Goal: Information Seeking & Learning: Learn about a topic

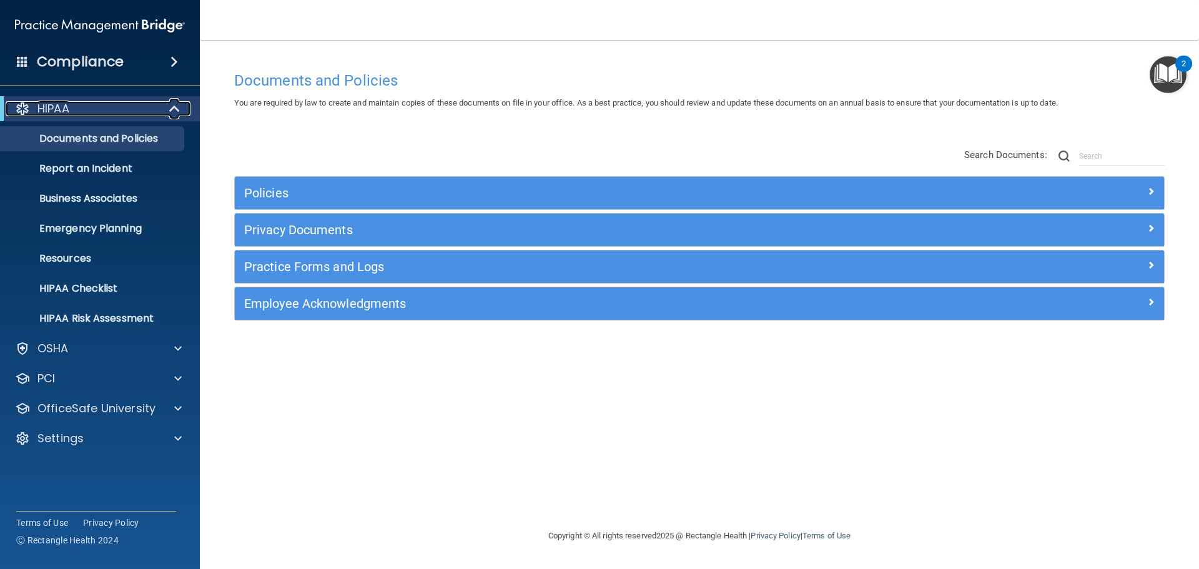
click at [173, 102] on span at bounding box center [175, 108] width 11 height 15
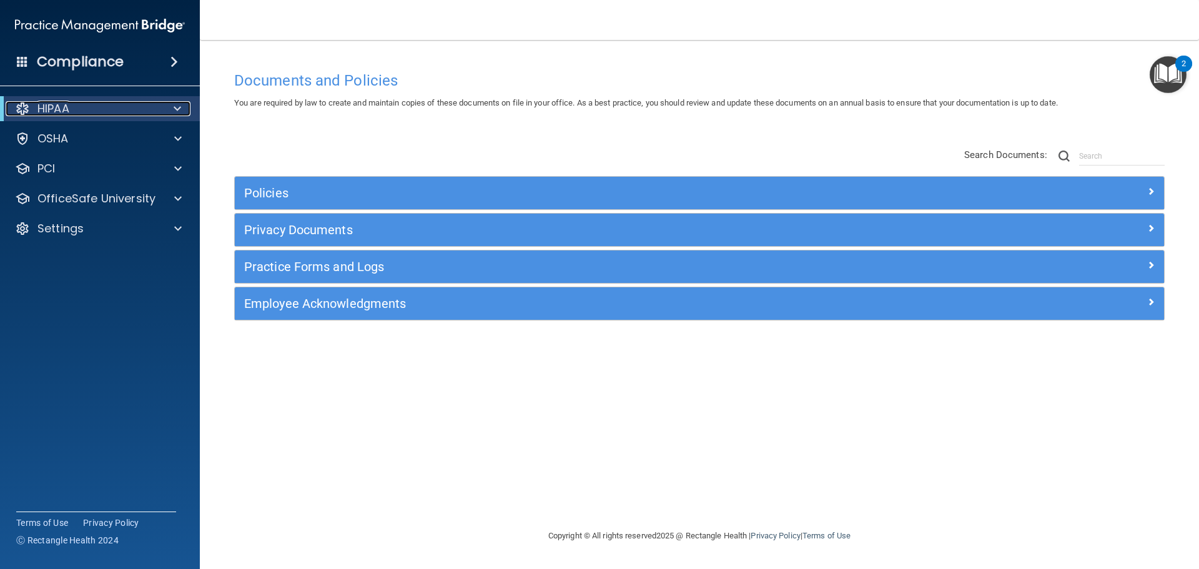
click at [182, 111] on div at bounding box center [175, 108] width 31 height 15
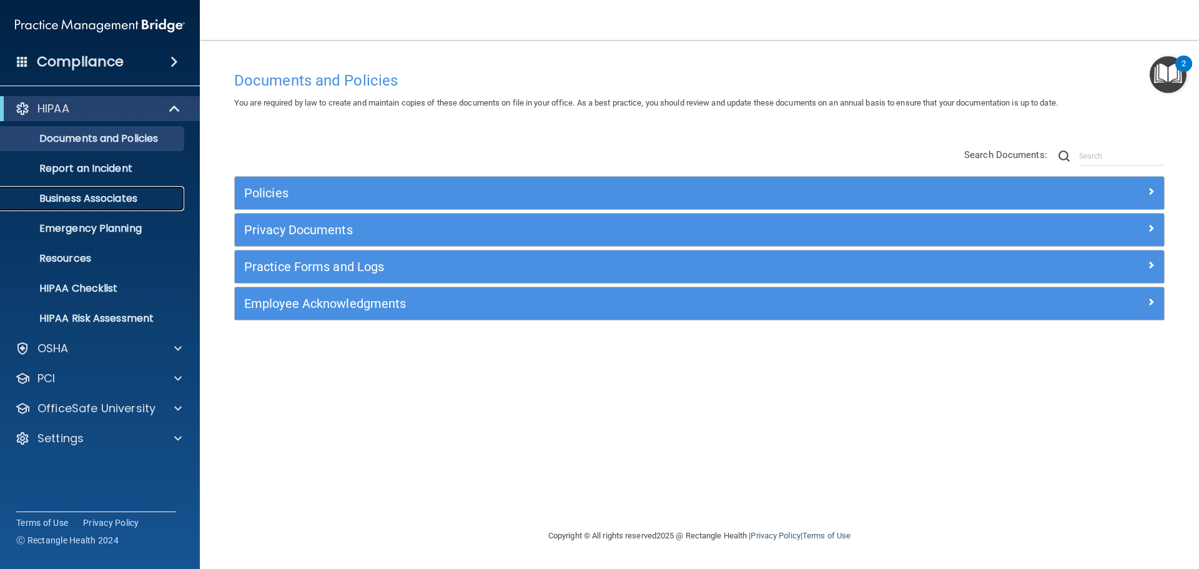
click at [124, 192] on p "Business Associates" at bounding box center [93, 198] width 170 height 12
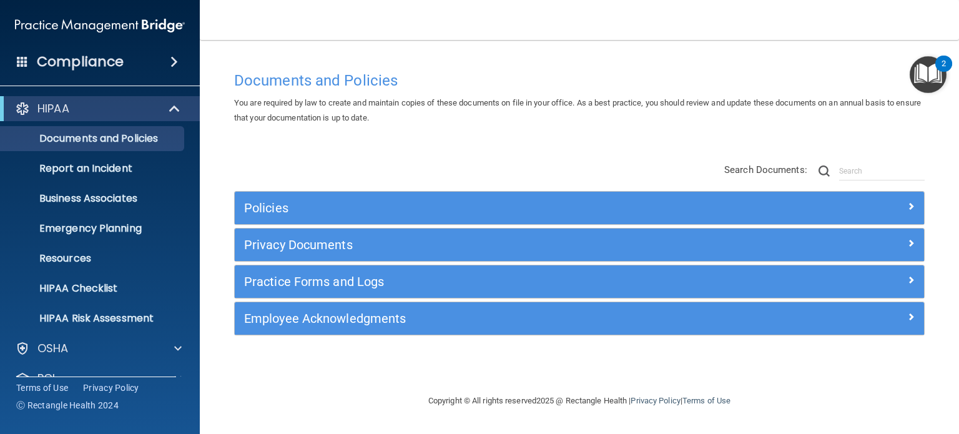
click at [178, 63] on span at bounding box center [173, 61] width 7 height 15
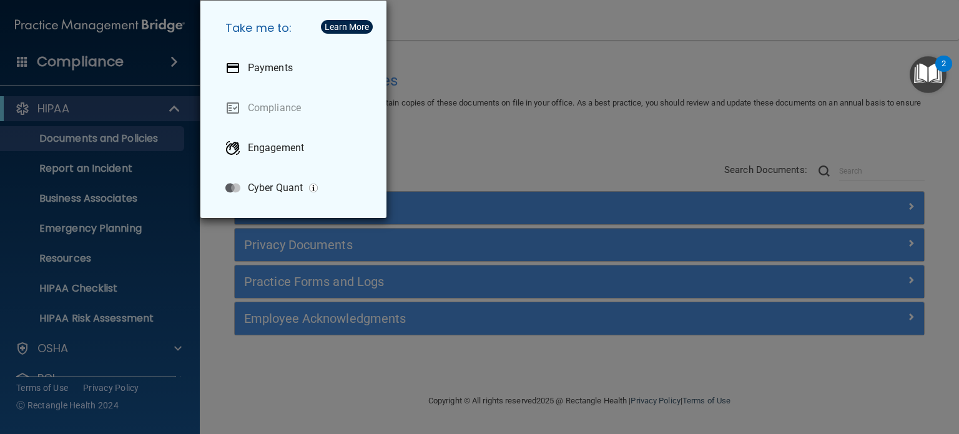
click at [461, 71] on div "Take me to: Payments Compliance Engagement Cyber Quant" at bounding box center [479, 217] width 959 height 434
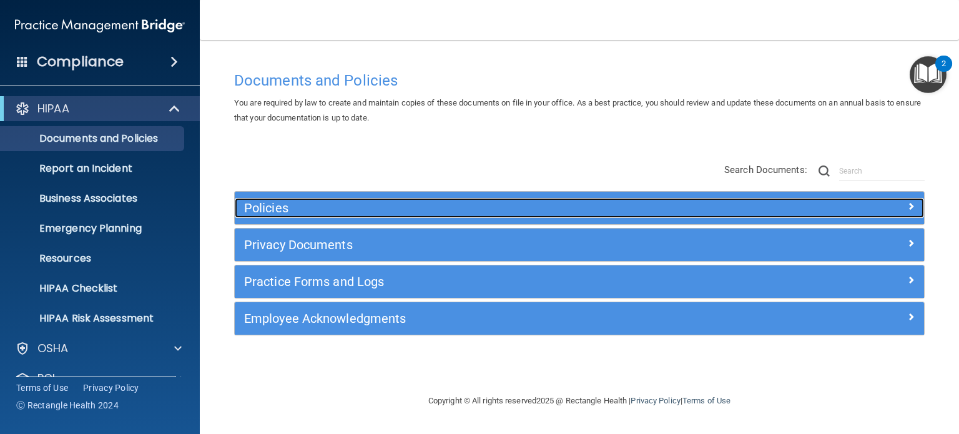
click at [271, 207] on h5 "Policies" at bounding box center [493, 208] width 498 height 14
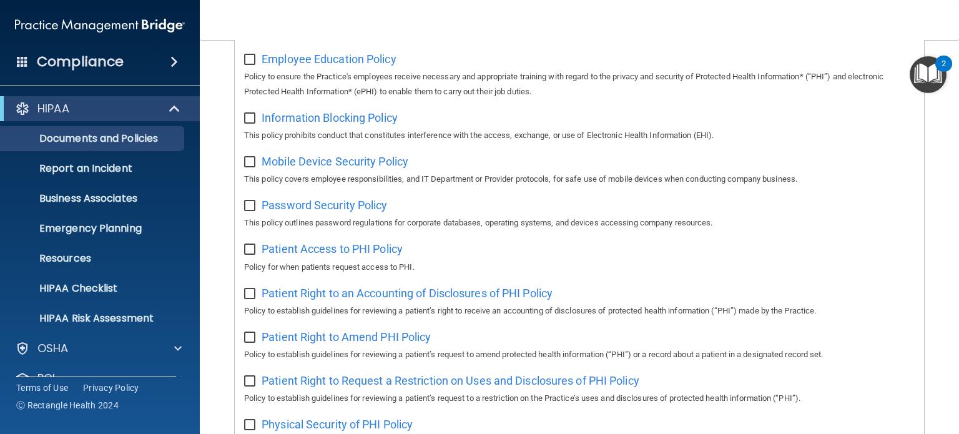
scroll to position [562, 0]
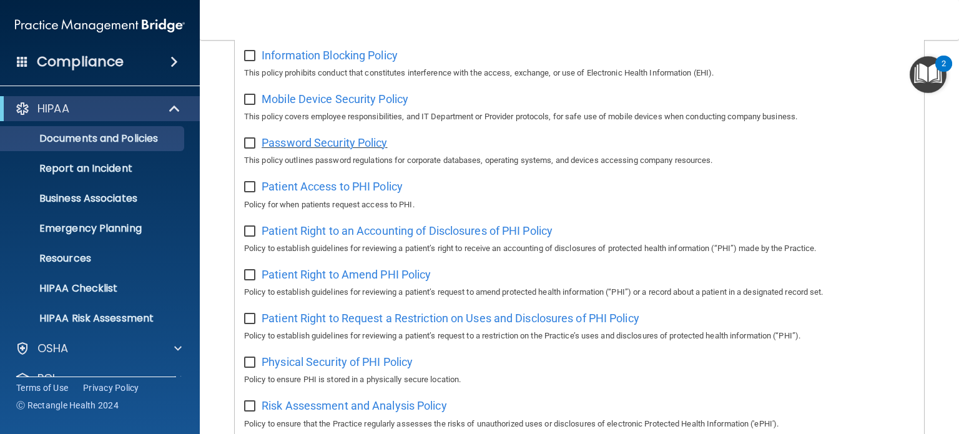
click at [329, 149] on span "Password Security Policy" at bounding box center [325, 142] width 126 height 13
drag, startPoint x: 429, startPoint y: 147, endPoint x: 254, endPoint y: 139, distance: 175.6
click at [254, 139] on div "Password Security Policy This policy outlines password regulations for corporat…" at bounding box center [579, 150] width 671 height 36
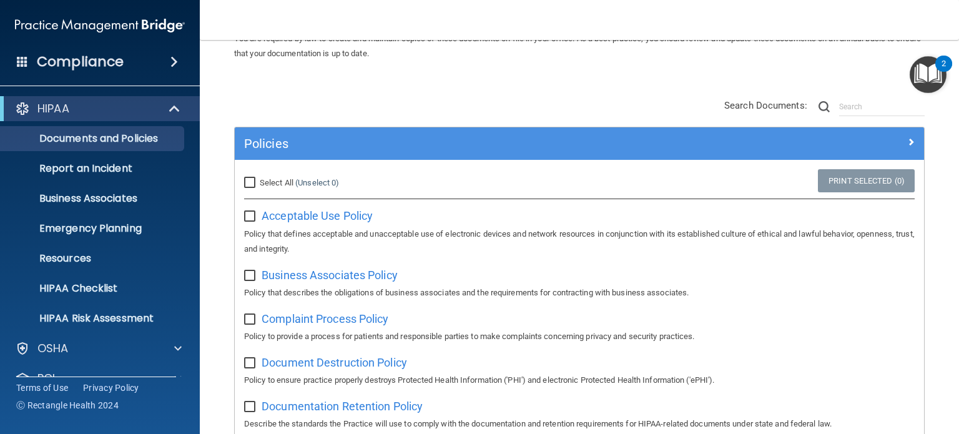
scroll to position [62, 0]
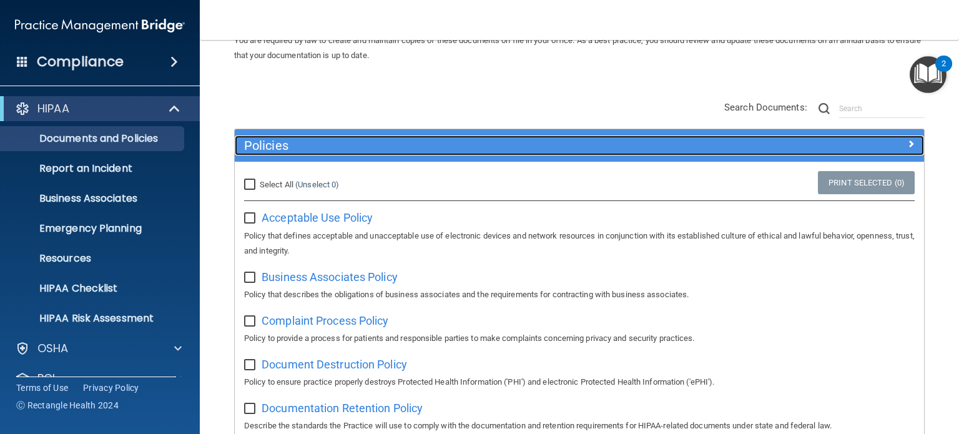
click at [270, 139] on h5 "Policies" at bounding box center [493, 146] width 498 height 14
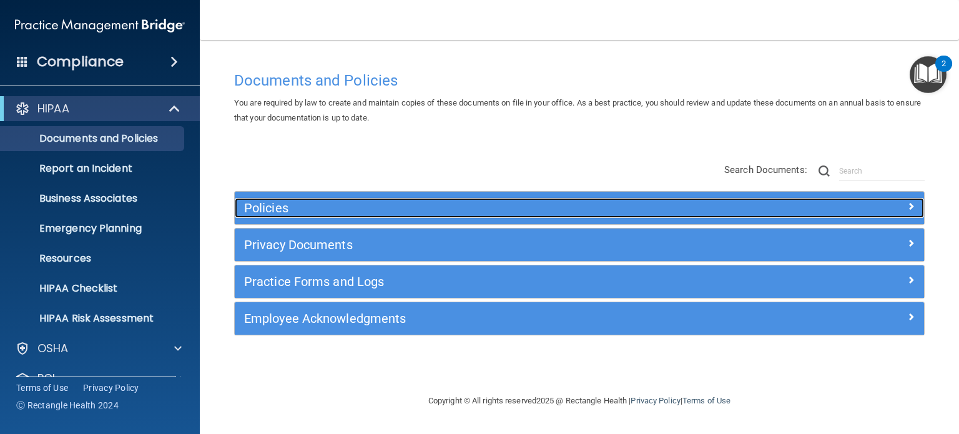
scroll to position [0, 0]
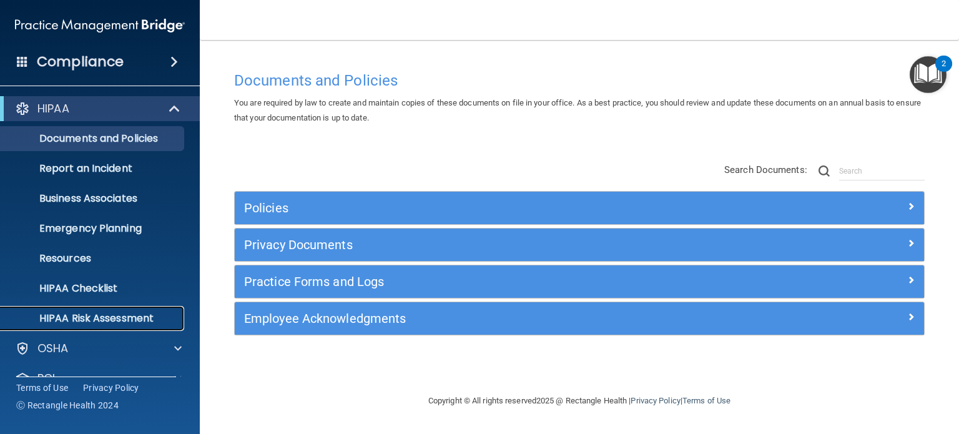
click at [111, 318] on p "HIPAA Risk Assessment" at bounding box center [93, 318] width 170 height 12
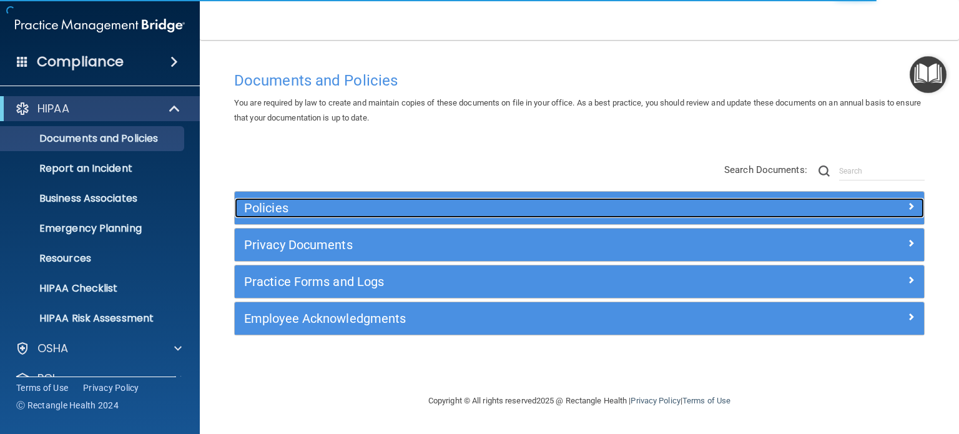
click at [294, 204] on h5 "Policies" at bounding box center [493, 208] width 498 height 14
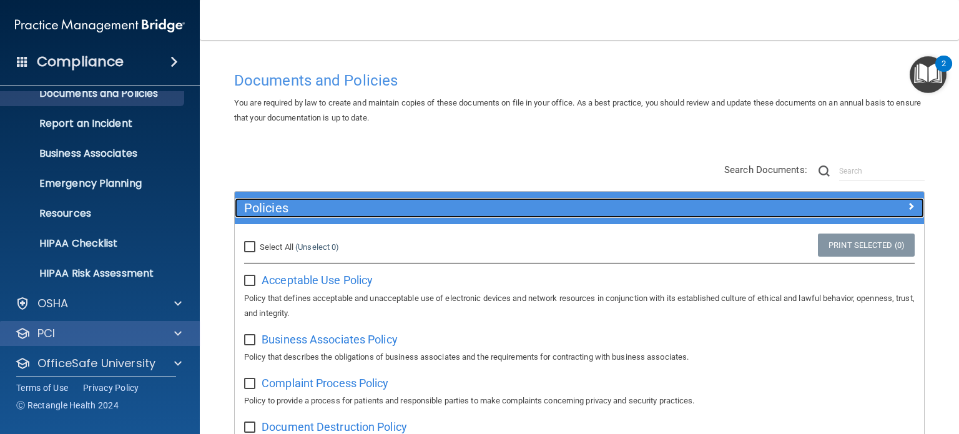
scroll to position [84, 0]
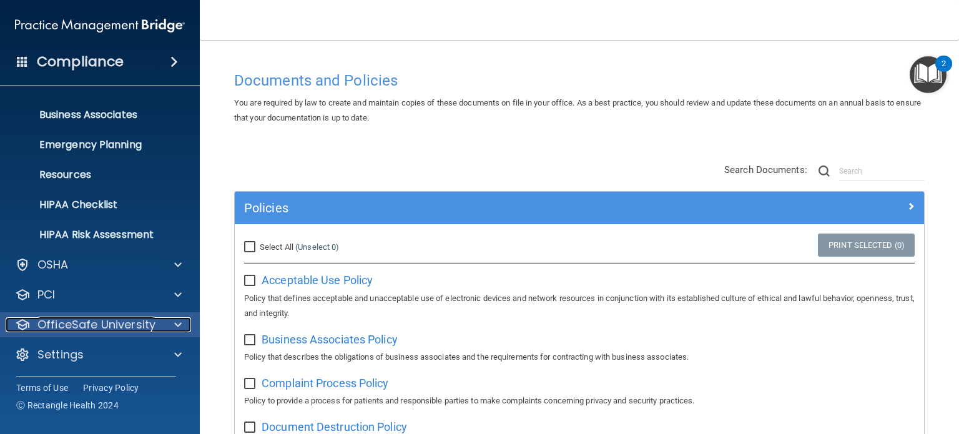
click at [168, 324] on div at bounding box center [175, 324] width 31 height 15
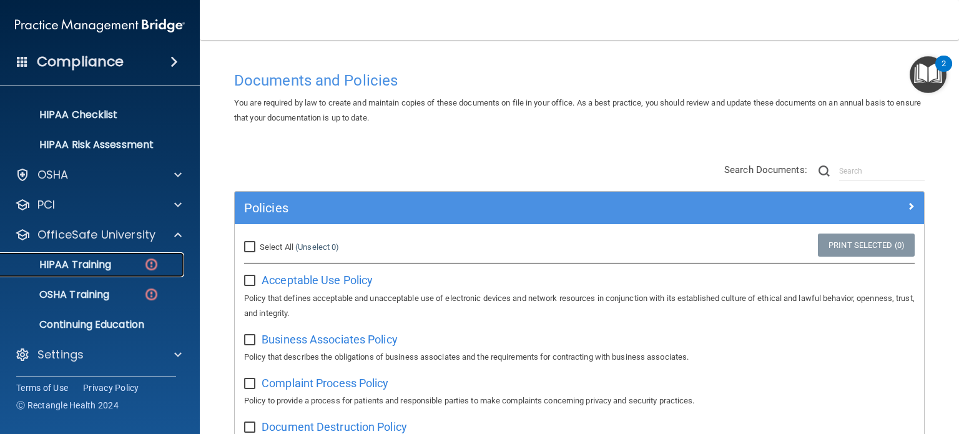
click at [112, 265] on div "HIPAA Training" at bounding box center [93, 265] width 170 height 12
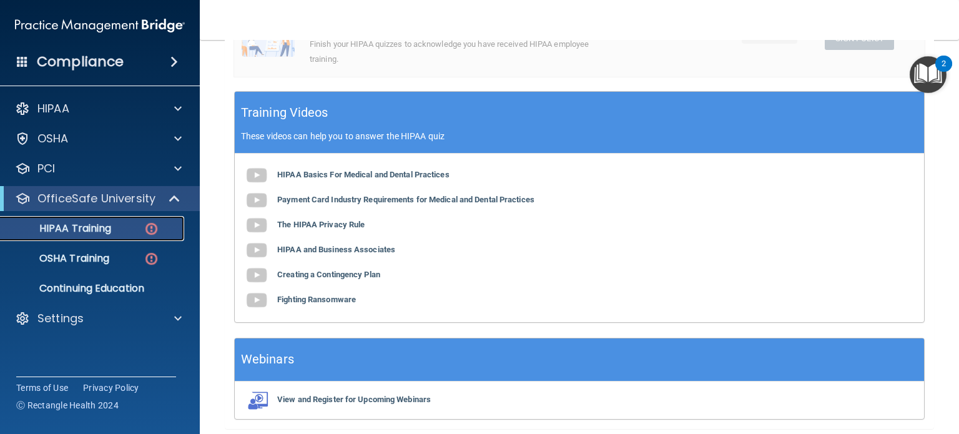
scroll to position [375, 0]
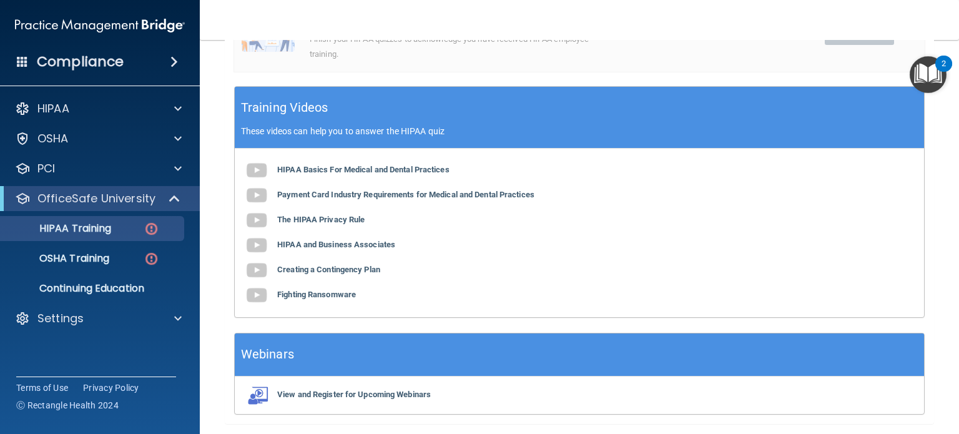
click at [423, 164] on div "HIPAA Basics For Medical and Dental Practices Payment Card Industry Requirement…" at bounding box center [579, 233] width 689 height 169
click at [425, 165] on b "HIPAA Basics For Medical and Dental Practices" at bounding box center [363, 169] width 172 height 9
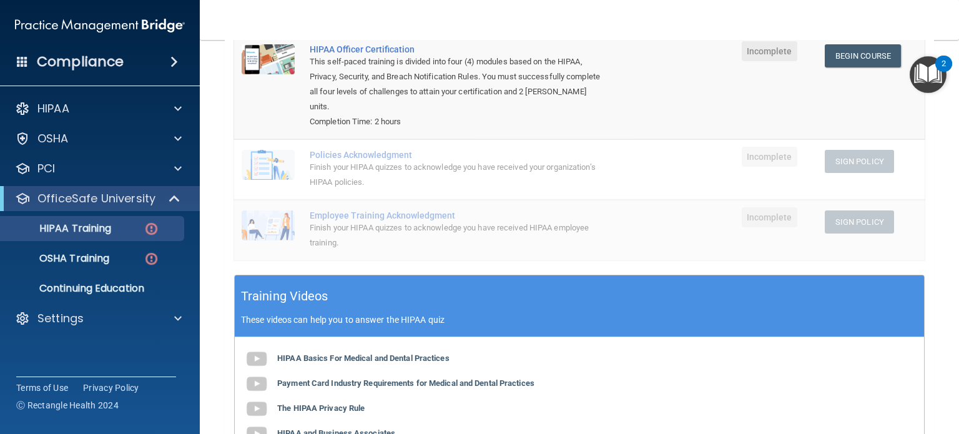
scroll to position [62, 0]
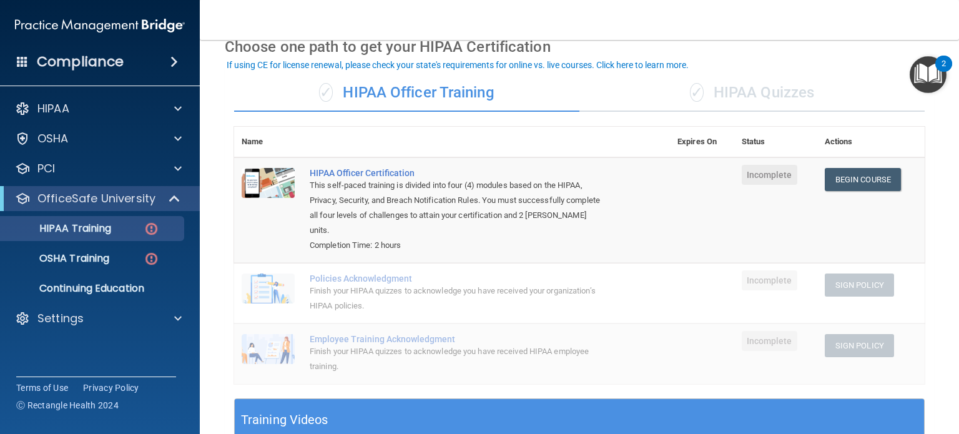
click at [725, 99] on div "✓ HIPAA Quizzes" at bounding box center [751, 92] width 345 height 37
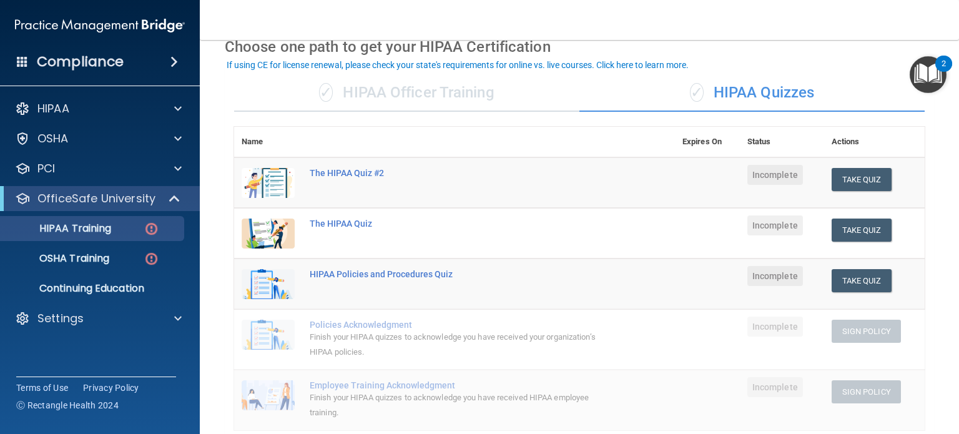
click at [478, 97] on div "✓ HIPAA Officer Training" at bounding box center [406, 92] width 345 height 37
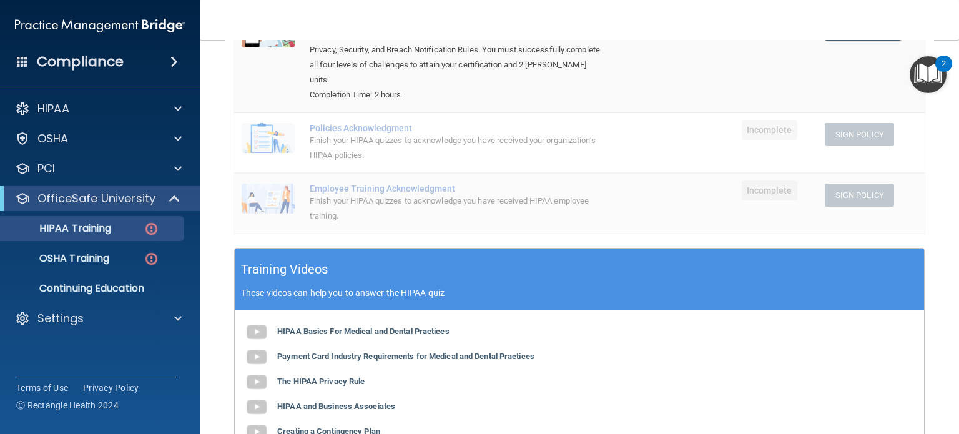
scroll to position [125, 0]
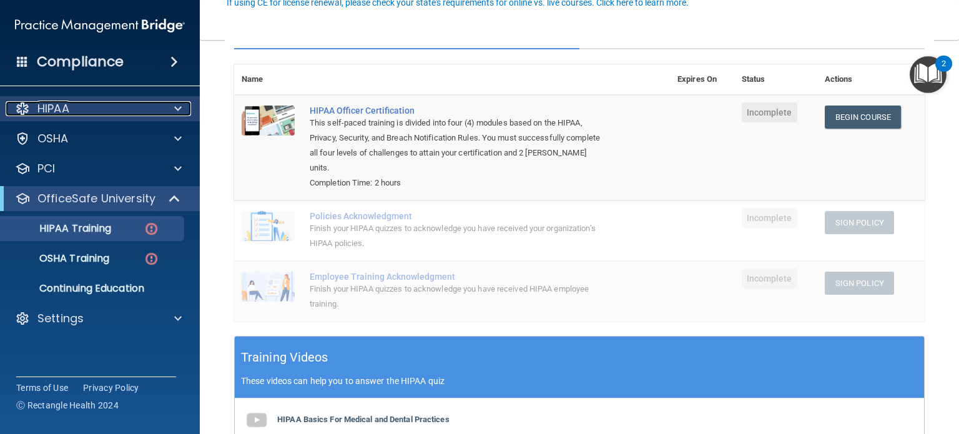
click at [176, 103] on span at bounding box center [177, 108] width 7 height 15
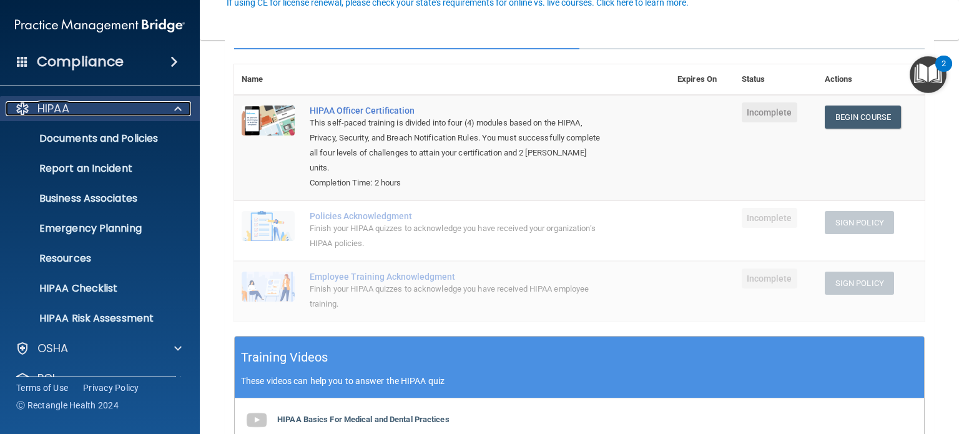
click at [177, 114] on span at bounding box center [177, 108] width 7 height 15
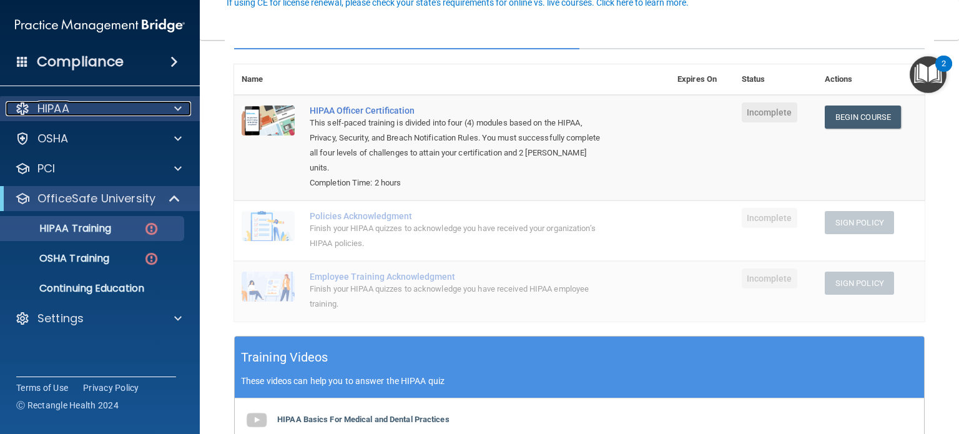
click at [177, 114] on span at bounding box center [177, 108] width 7 height 15
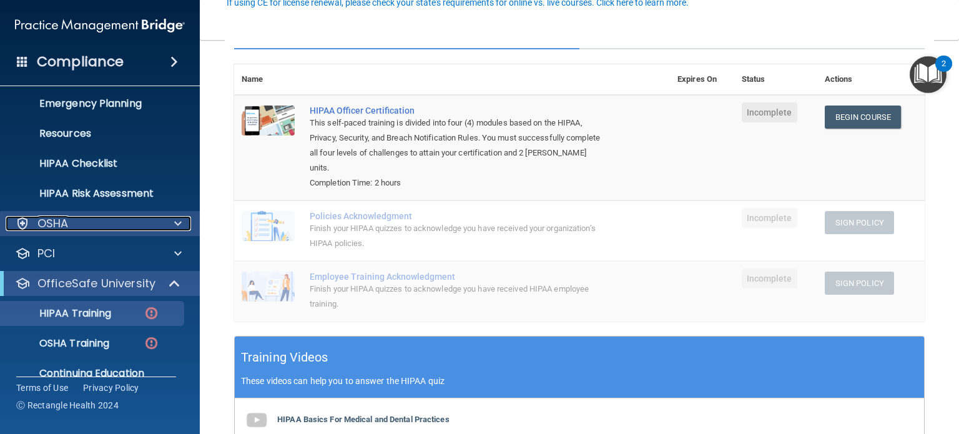
click at [175, 226] on span at bounding box center [177, 223] width 7 height 15
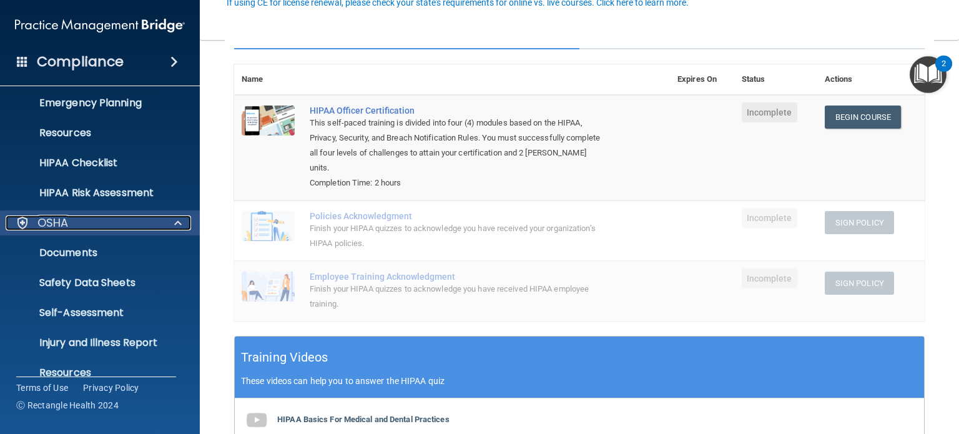
scroll to position [250, 0]
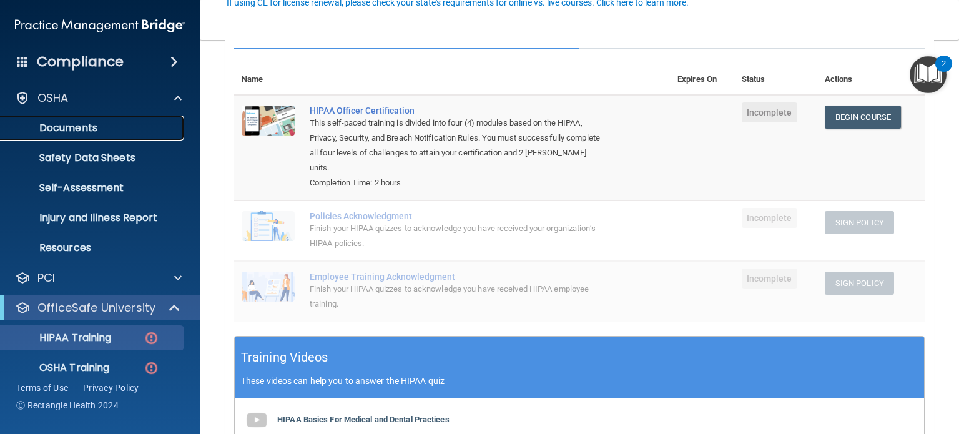
click at [119, 126] on p "Documents" at bounding box center [93, 128] width 170 height 12
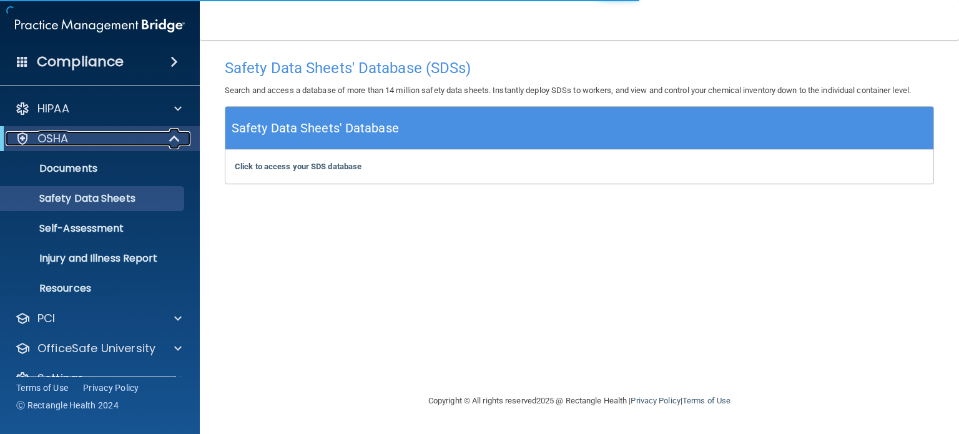
click at [174, 144] on span at bounding box center [175, 138] width 11 height 15
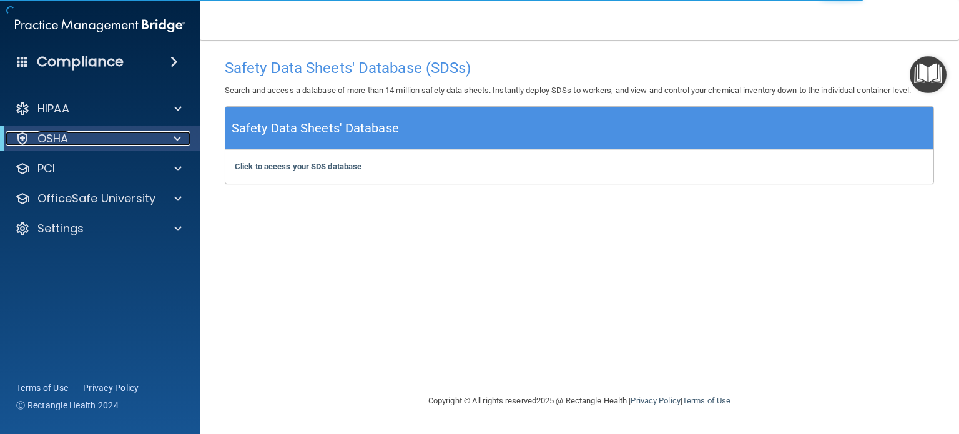
click at [177, 140] on span at bounding box center [177, 138] width 7 height 15
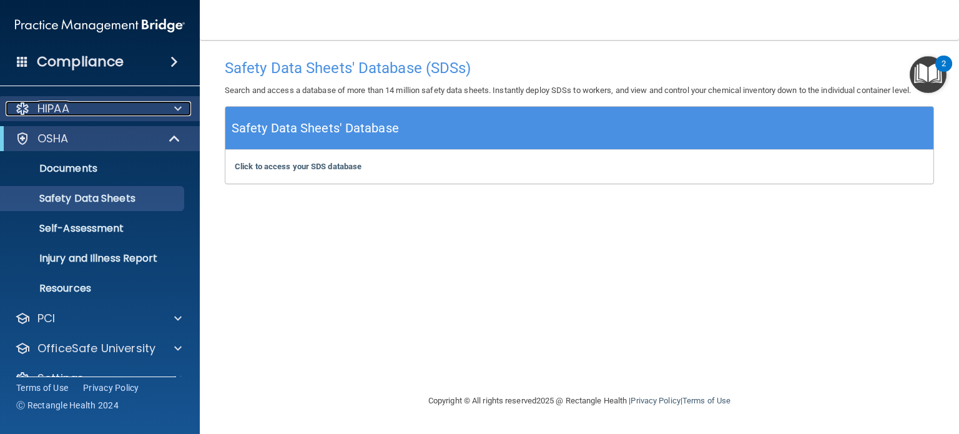
click at [177, 111] on span at bounding box center [177, 108] width 7 height 15
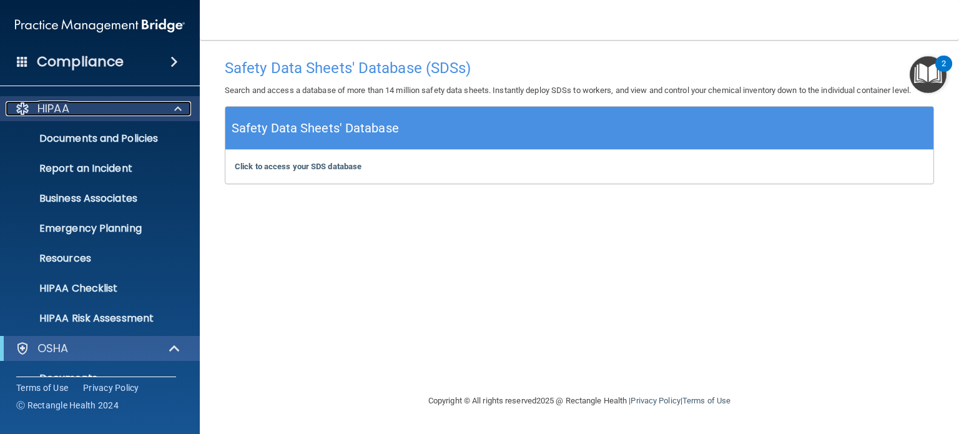
click at [179, 107] on span at bounding box center [177, 108] width 7 height 15
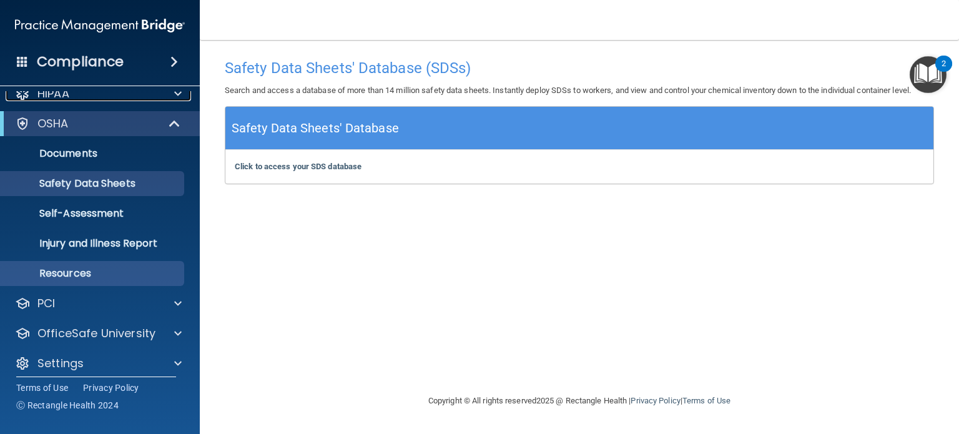
scroll to position [24, 0]
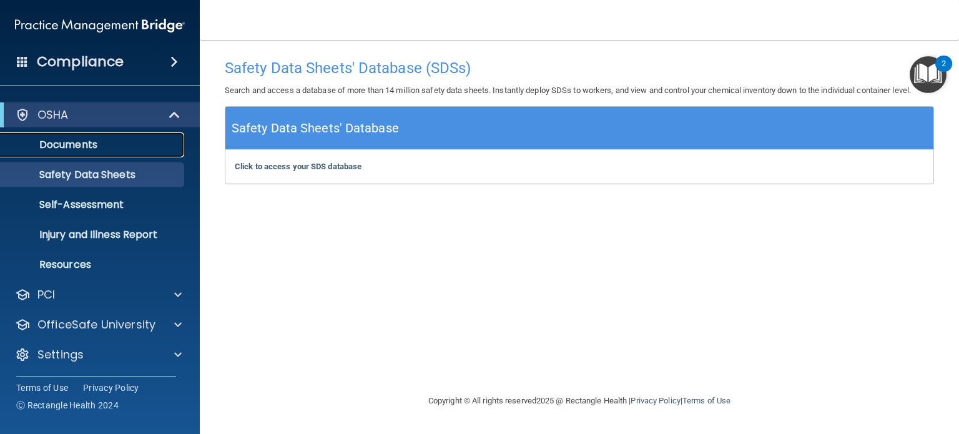
click at [92, 146] on p "Documents" at bounding box center [93, 145] width 170 height 12
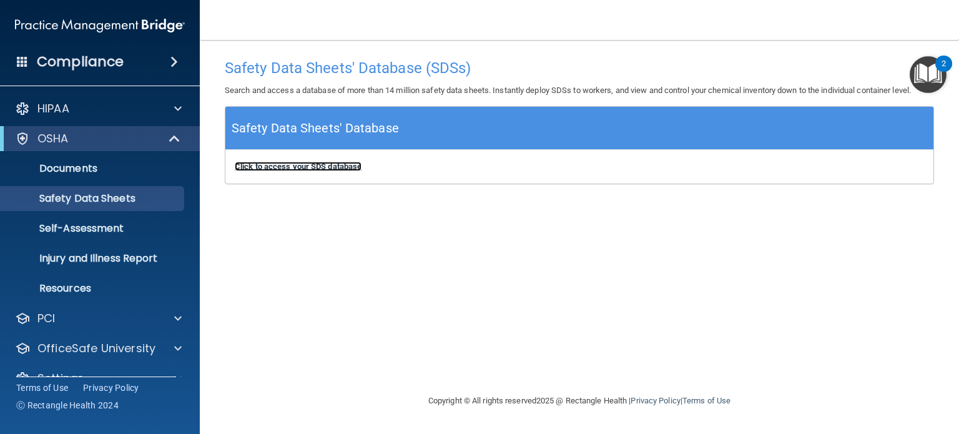
click at [325, 165] on b "Click to access your SDS database" at bounding box center [298, 166] width 127 height 9
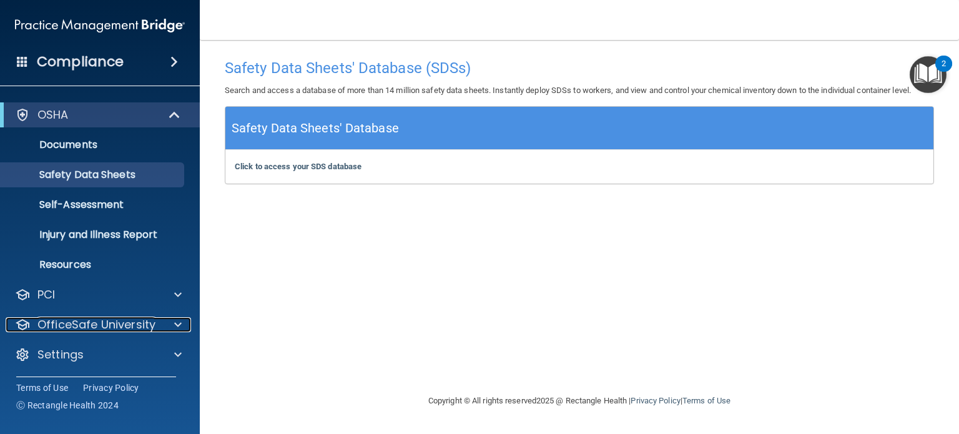
drag, startPoint x: 180, startPoint y: 322, endPoint x: 180, endPoint y: 308, distance: 14.4
click at [180, 322] on span at bounding box center [177, 324] width 7 height 15
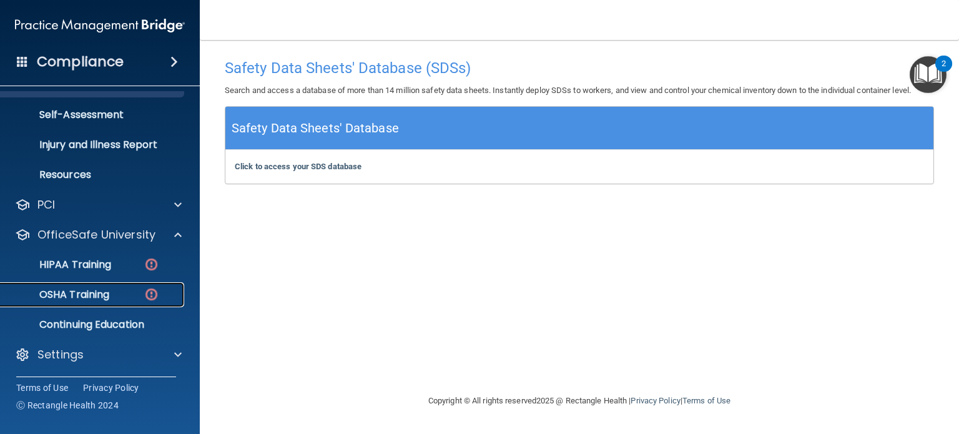
click at [94, 294] on p "OSHA Training" at bounding box center [58, 294] width 101 height 12
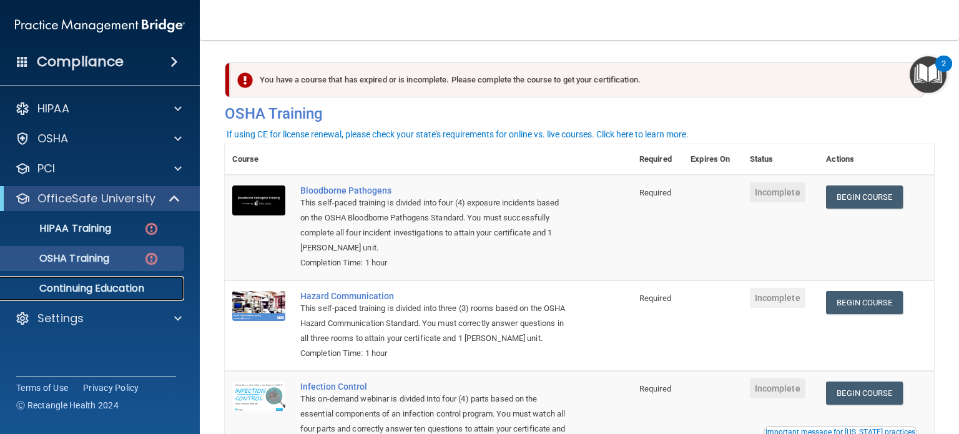
click at [117, 287] on p "Continuing Education" at bounding box center [93, 288] width 170 height 12
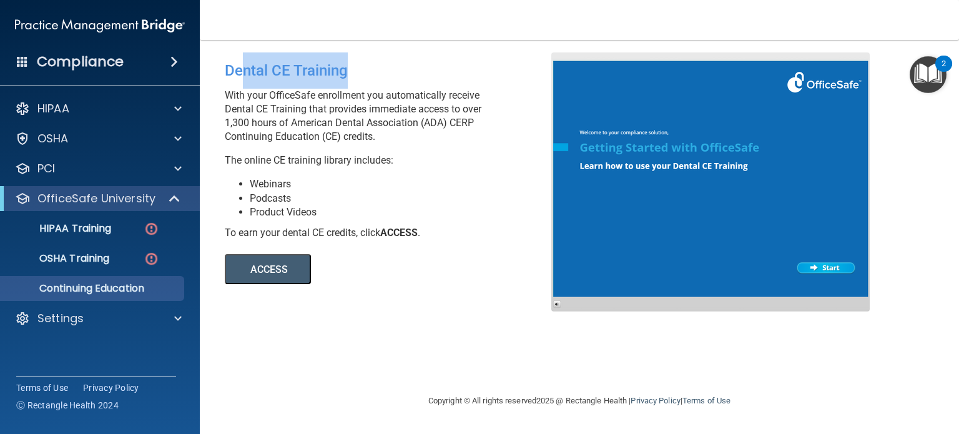
drag, startPoint x: 240, startPoint y: 64, endPoint x: 397, endPoint y: 70, distance: 156.8
click at [397, 70] on div "Dental CE Training" at bounding box center [393, 70] width 336 height 36
click at [267, 266] on button "ACCESS" at bounding box center [268, 269] width 86 height 30
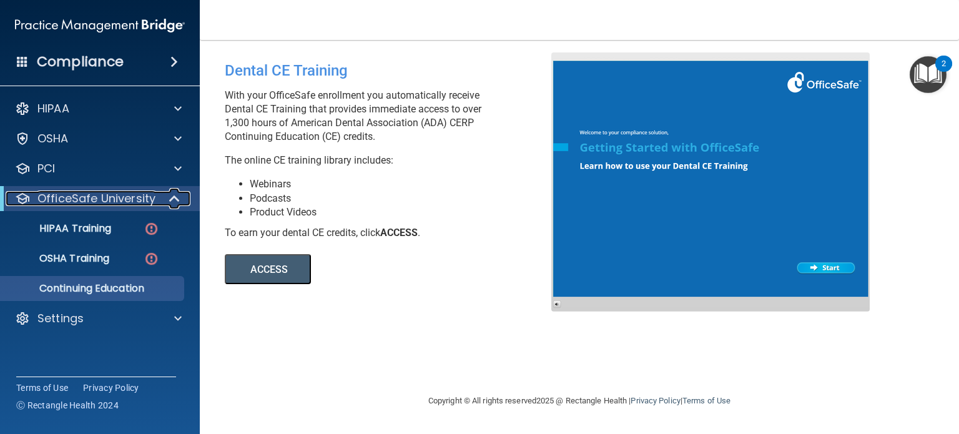
click at [170, 195] on span at bounding box center [175, 198] width 11 height 15
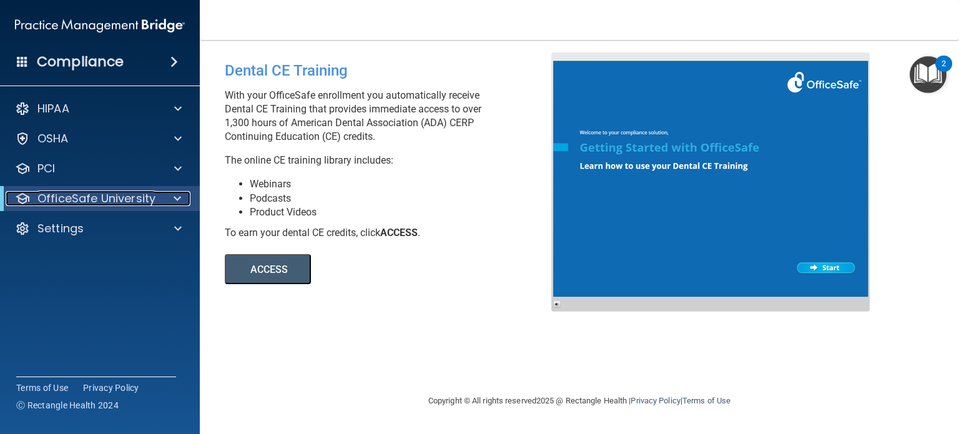
click at [179, 196] on span at bounding box center [177, 198] width 7 height 15
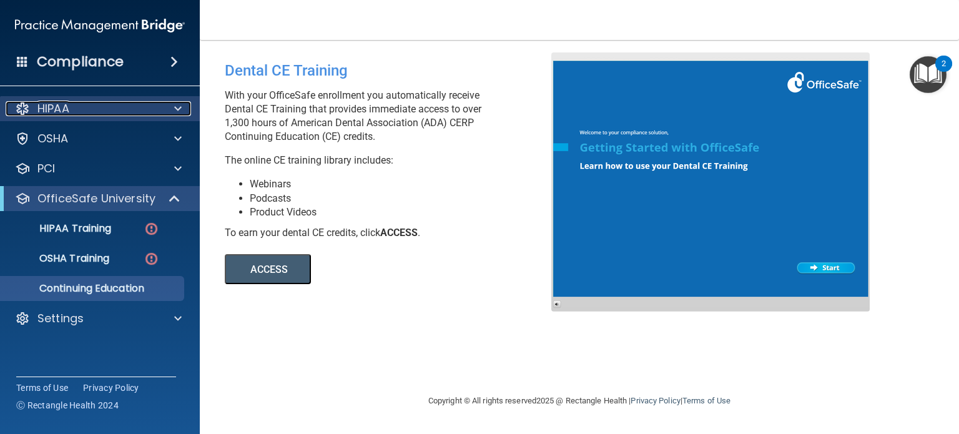
click at [180, 102] on span at bounding box center [177, 108] width 7 height 15
